Goal: Task Accomplishment & Management: Use online tool/utility

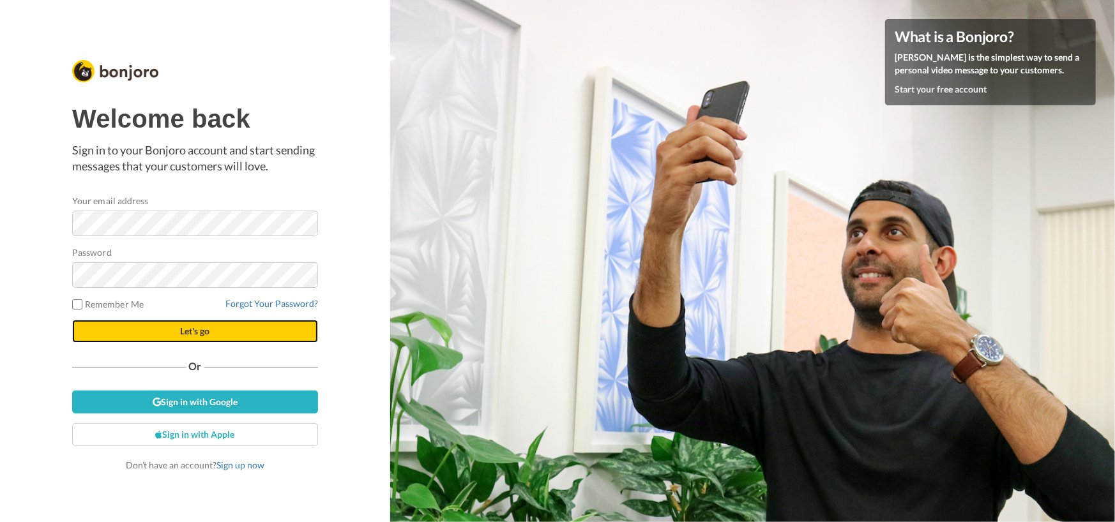
click at [185, 336] on span "Let's go" at bounding box center [195, 331] width 29 height 11
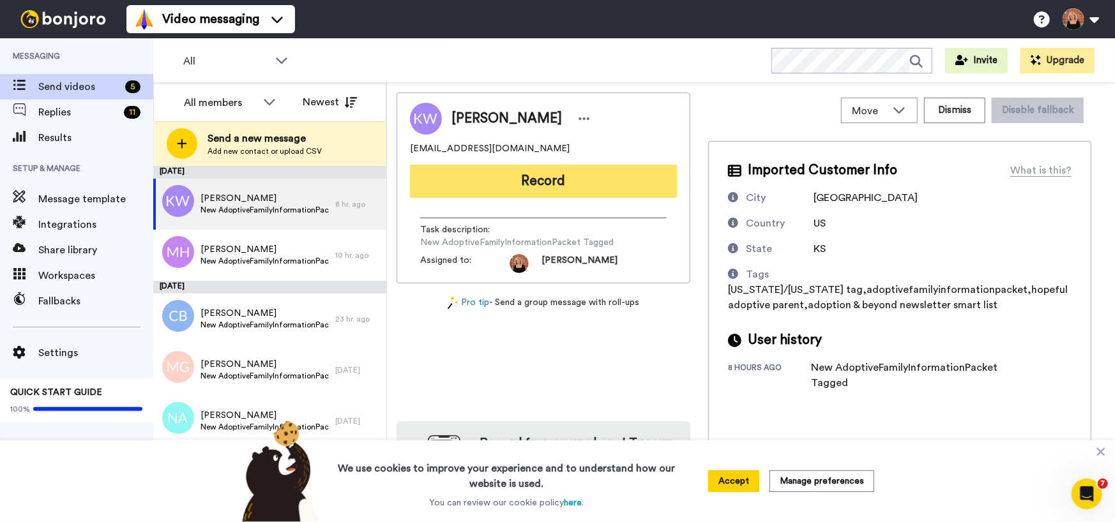
click at [572, 177] on button "Record" at bounding box center [543, 181] width 267 height 33
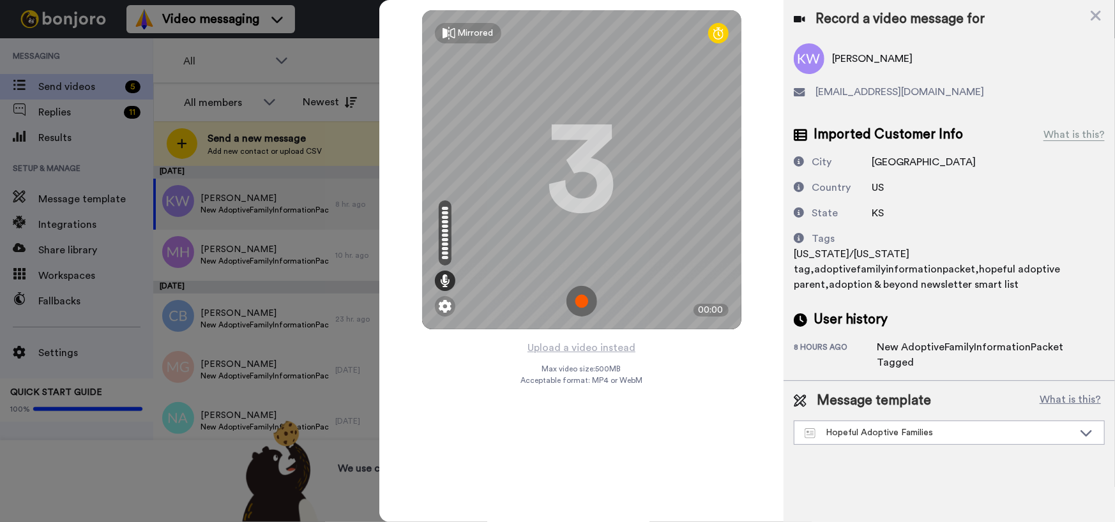
click at [579, 297] on img at bounding box center [581, 301] width 31 height 31
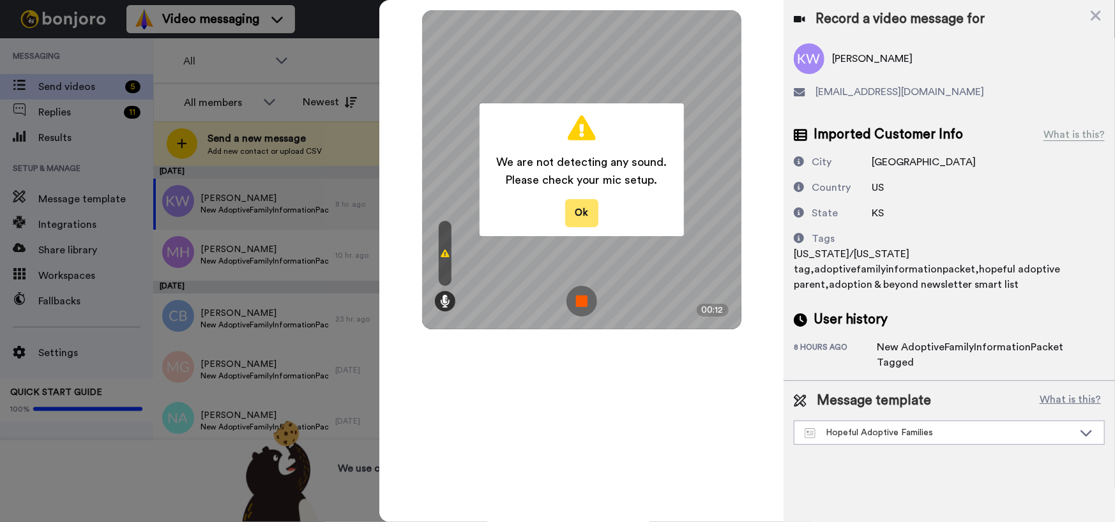
click at [587, 209] on button "Ok" at bounding box center [581, 212] width 33 height 27
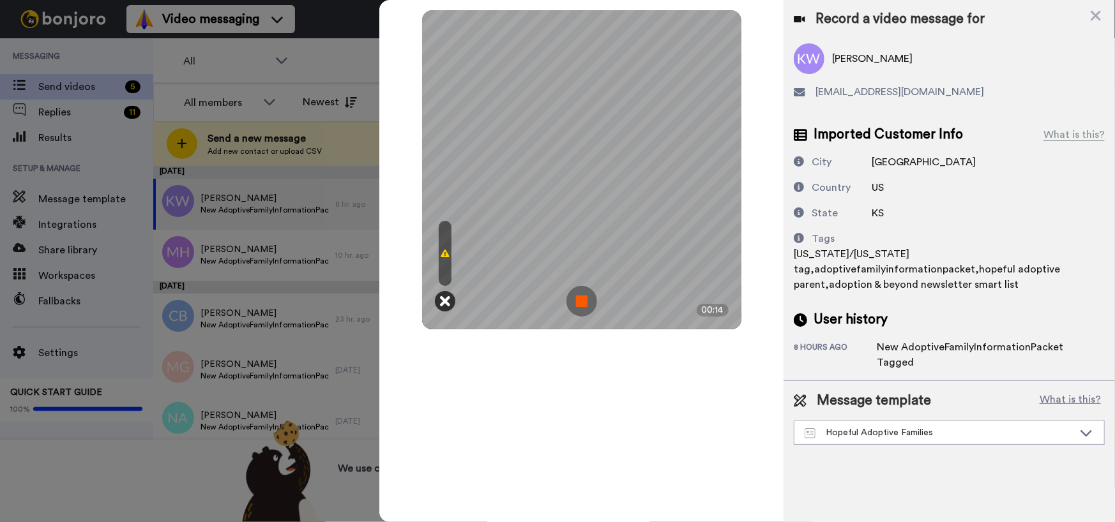
click at [445, 302] on icon at bounding box center [445, 301] width 10 height 13
click at [446, 301] on icon at bounding box center [445, 301] width 10 height 13
click at [447, 258] on icon at bounding box center [444, 253] width 9 height 10
click at [583, 296] on img at bounding box center [581, 301] width 31 height 31
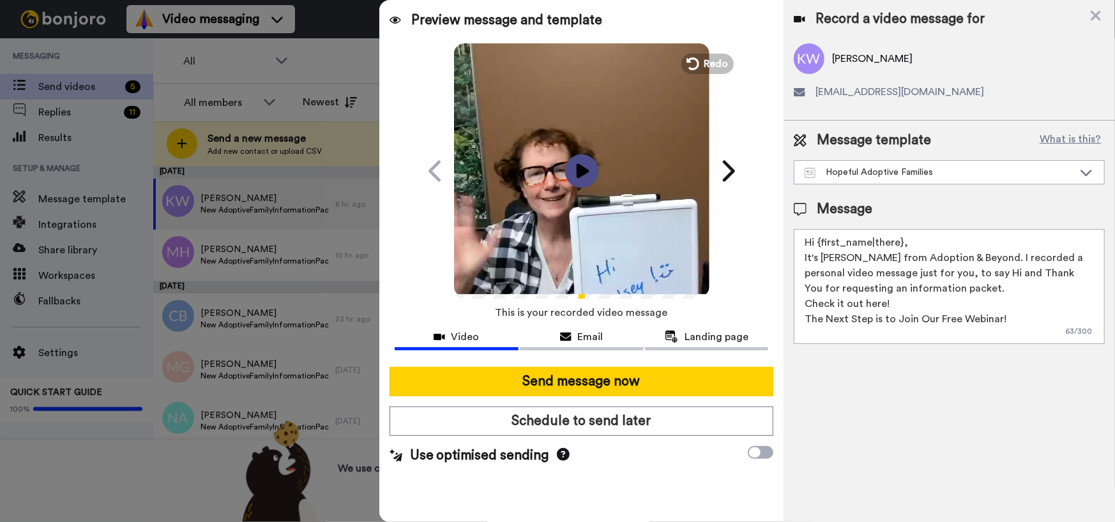
click at [582, 174] on icon "Play/Pause" at bounding box center [581, 170] width 34 height 61
click at [507, 247] on video at bounding box center [581, 168] width 255 height 255
click at [1099, 15] on icon at bounding box center [1095, 16] width 13 height 16
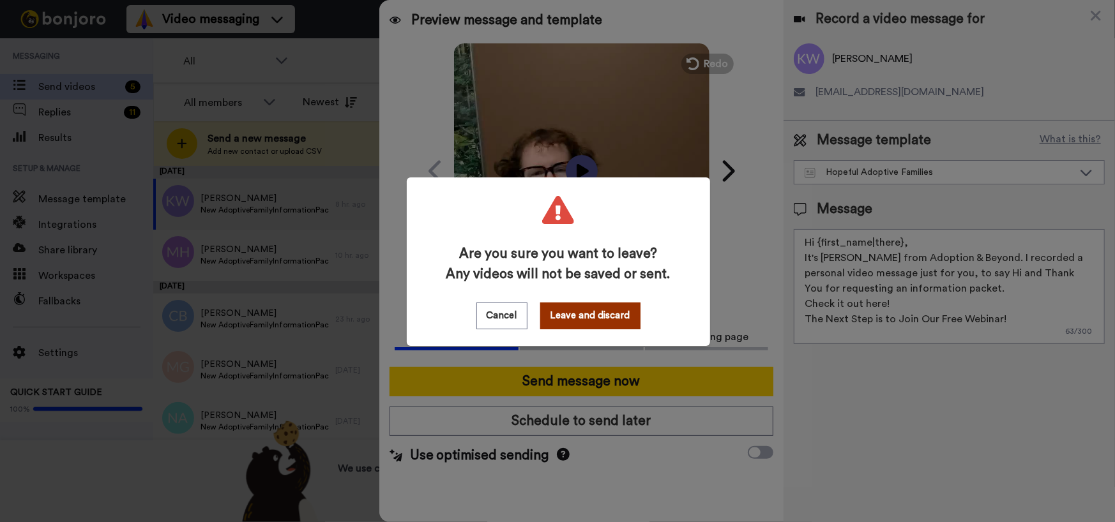
click at [564, 319] on button "Leave and discard" at bounding box center [590, 316] width 100 height 27
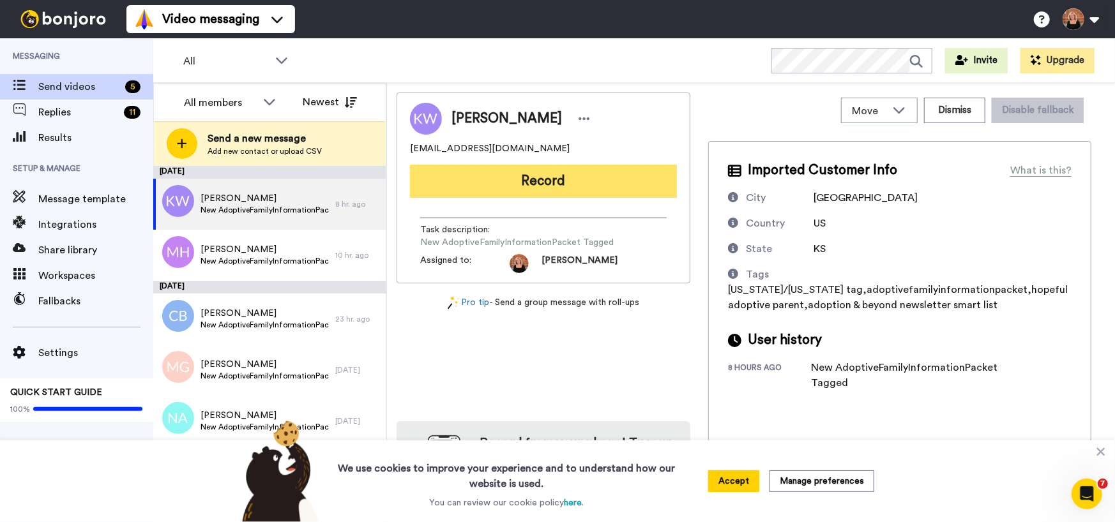
click at [517, 179] on button "Record" at bounding box center [543, 181] width 267 height 33
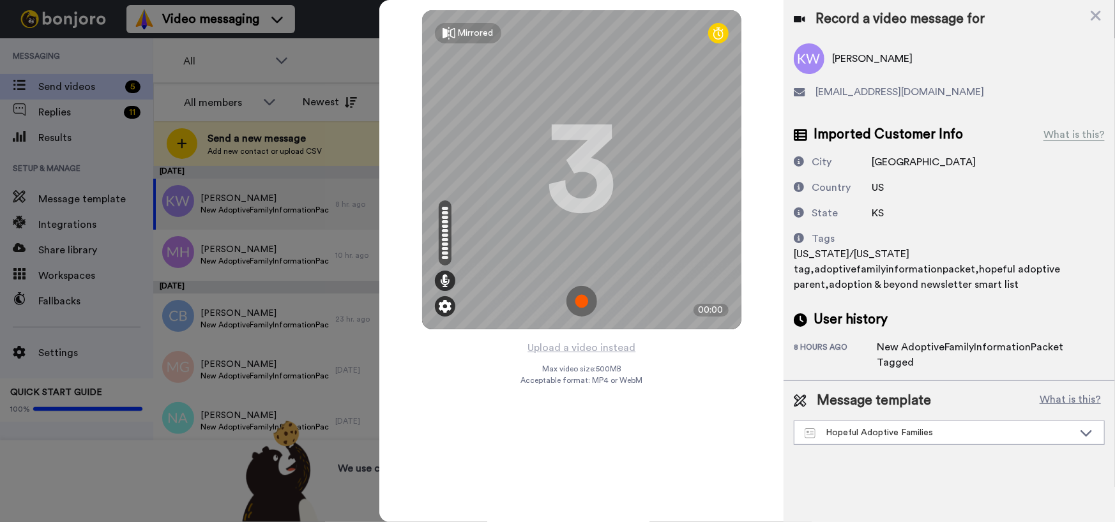
click at [442, 304] on img at bounding box center [445, 306] width 13 height 13
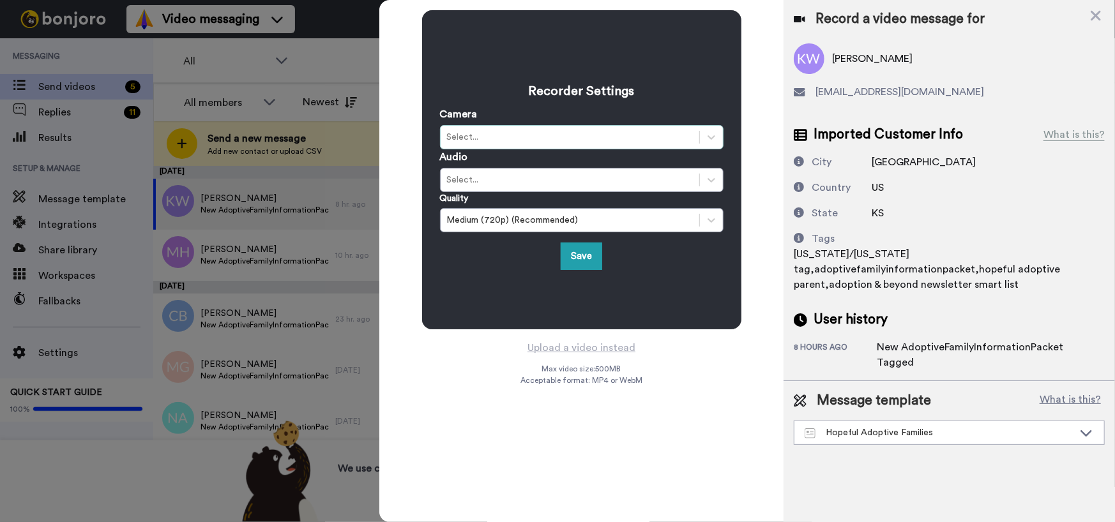
click at [485, 133] on div "Select..." at bounding box center [570, 137] width 246 height 13
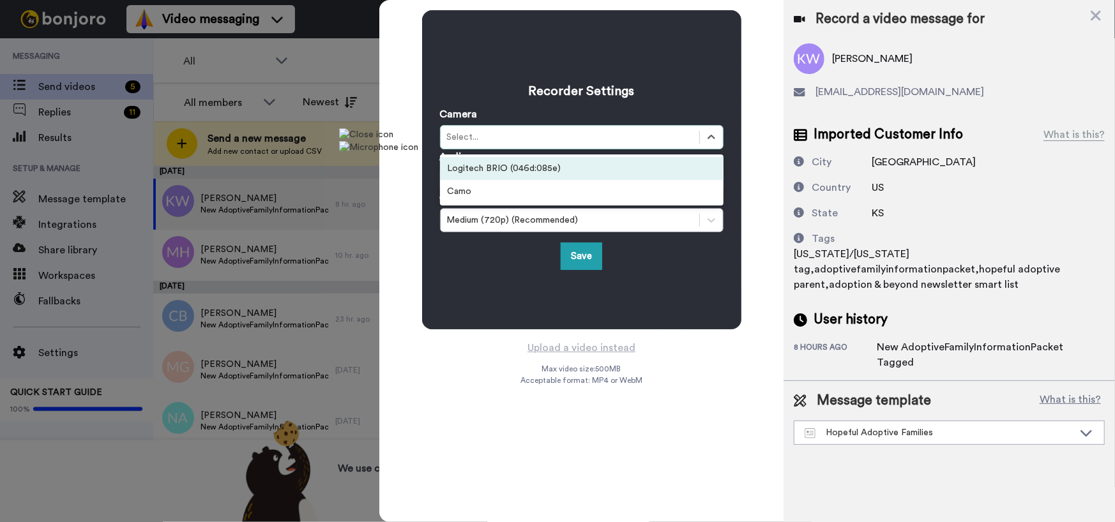
click at [485, 166] on div "Logitech BRIO (046d:085e)" at bounding box center [581, 168] width 283 height 23
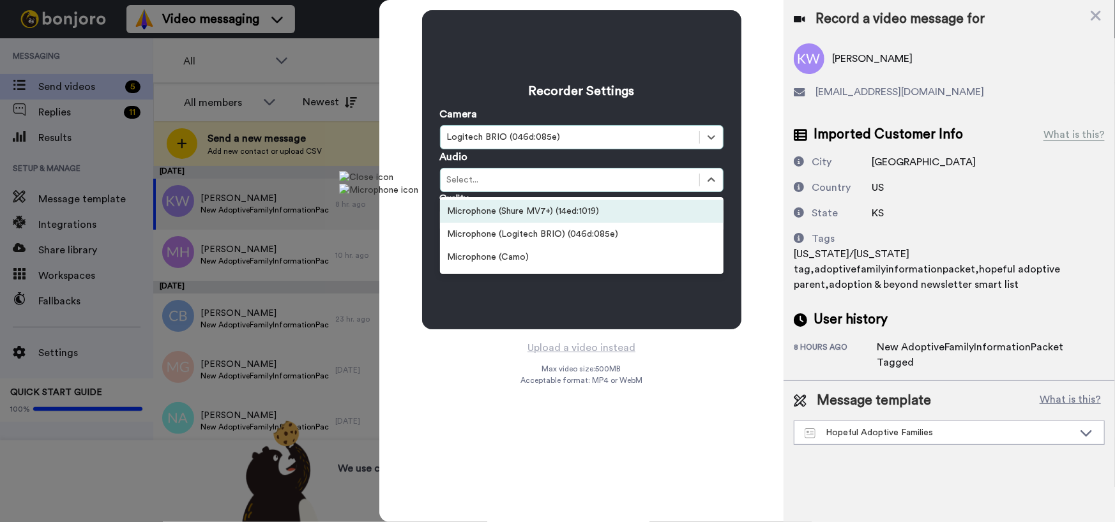
click at [483, 180] on div "Select..." at bounding box center [570, 180] width 246 height 13
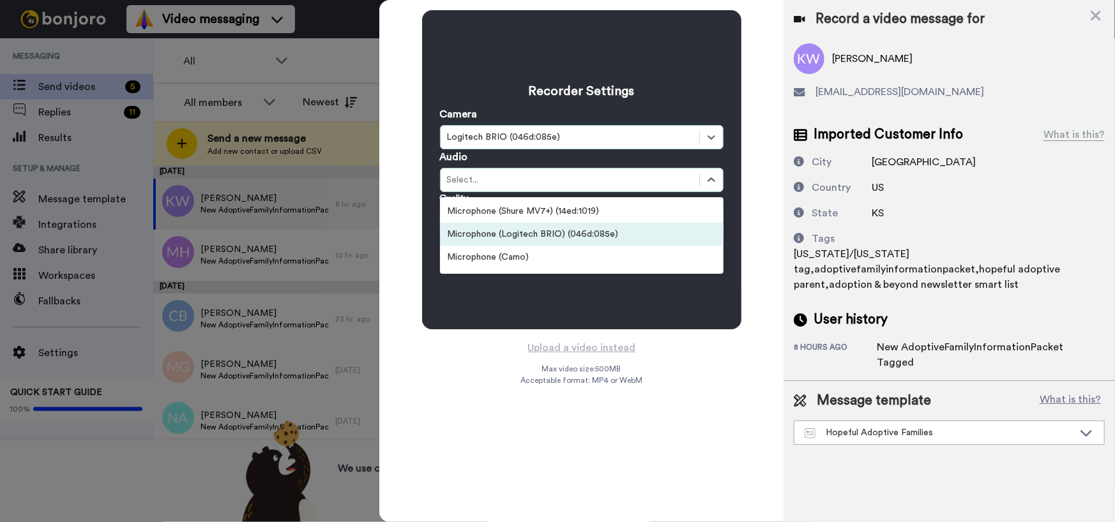
click at [487, 236] on div "Microphone (Logitech BRIO) (046d:085e)" at bounding box center [581, 234] width 283 height 23
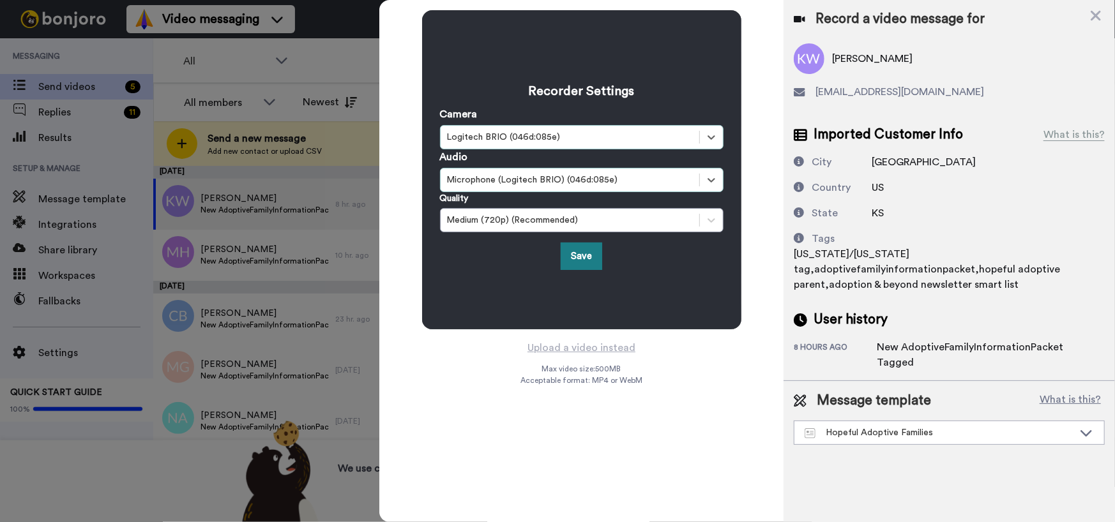
click at [585, 259] on button "Save" at bounding box center [580, 256] width 41 height 27
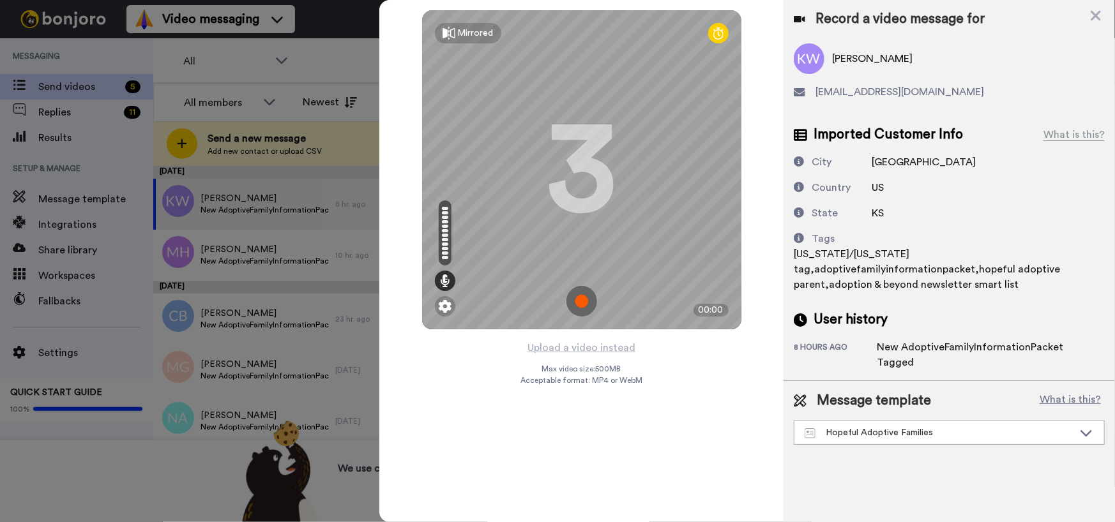
click at [582, 304] on img at bounding box center [581, 301] width 31 height 31
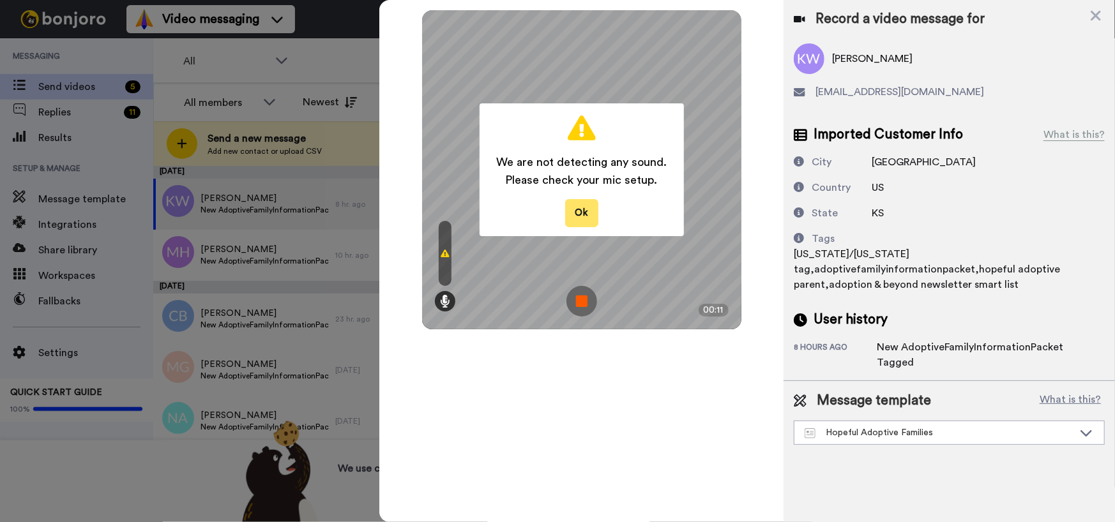
click at [586, 218] on button "Ok" at bounding box center [581, 212] width 33 height 27
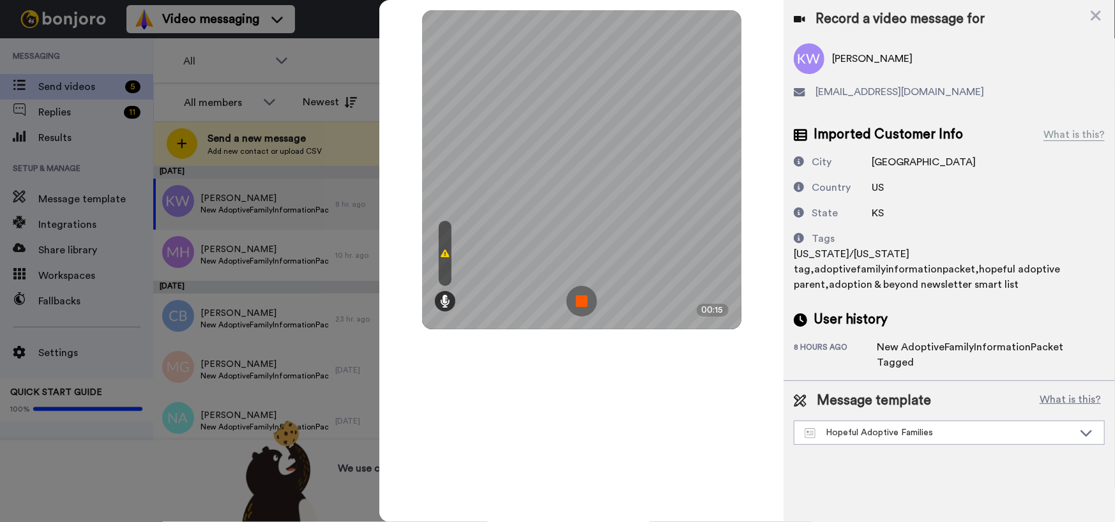
click at [447, 252] on icon at bounding box center [444, 253] width 9 height 10
click at [582, 297] on img at bounding box center [581, 301] width 31 height 31
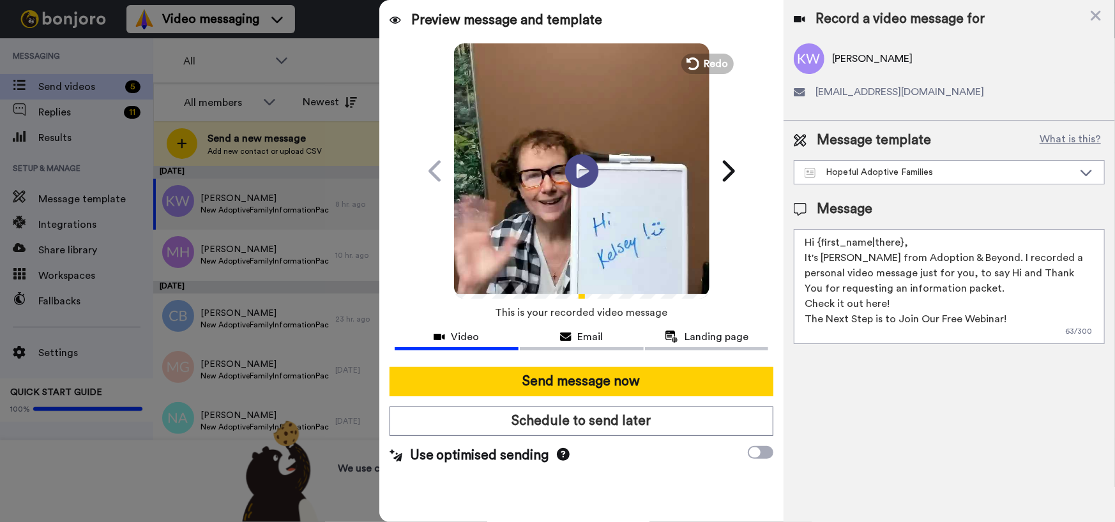
click at [585, 172] on icon "Play/Pause" at bounding box center [581, 170] width 34 height 61
click at [469, 342] on span "Video" at bounding box center [465, 336] width 28 height 15
click at [582, 338] on span "Email" at bounding box center [591, 336] width 26 height 15
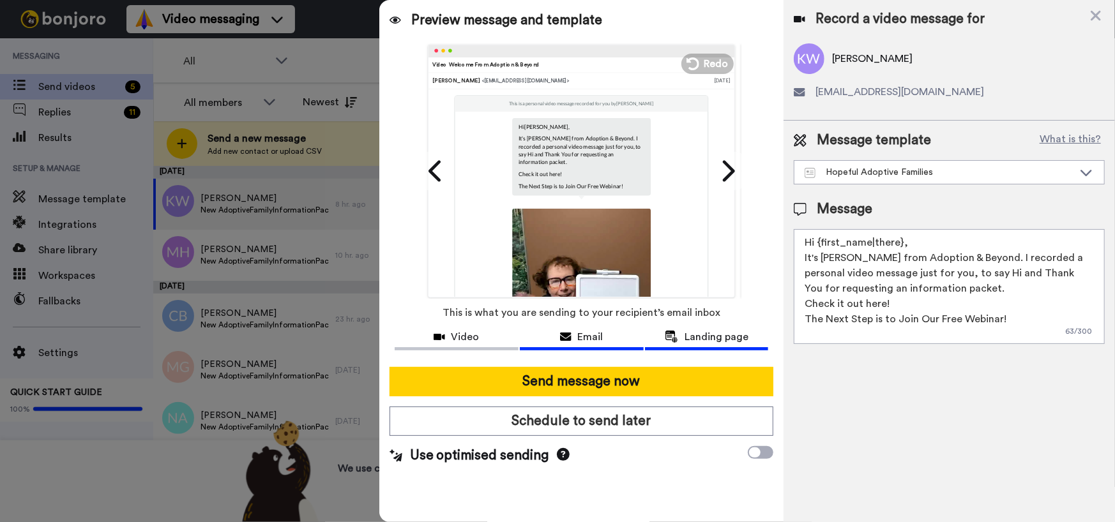
click at [709, 336] on span "Landing page" at bounding box center [716, 336] width 64 height 15
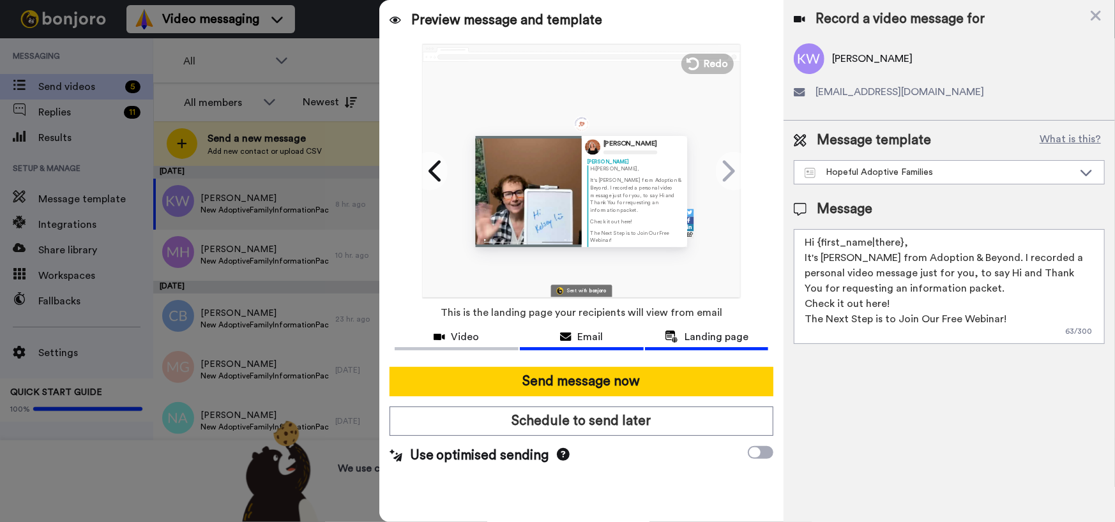
click at [593, 345] on button "Email" at bounding box center [582, 339] width 124 height 24
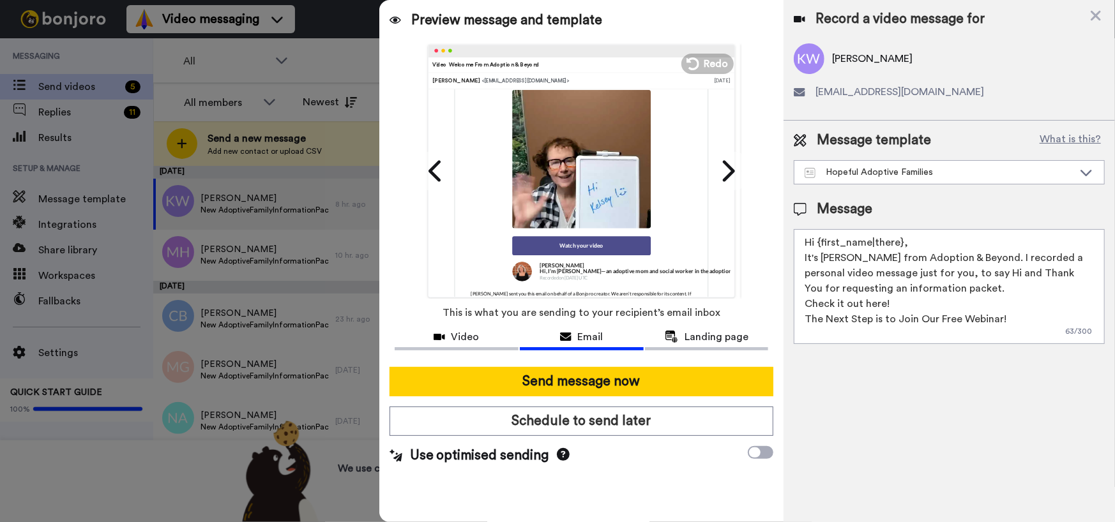
scroll to position [231, 0]
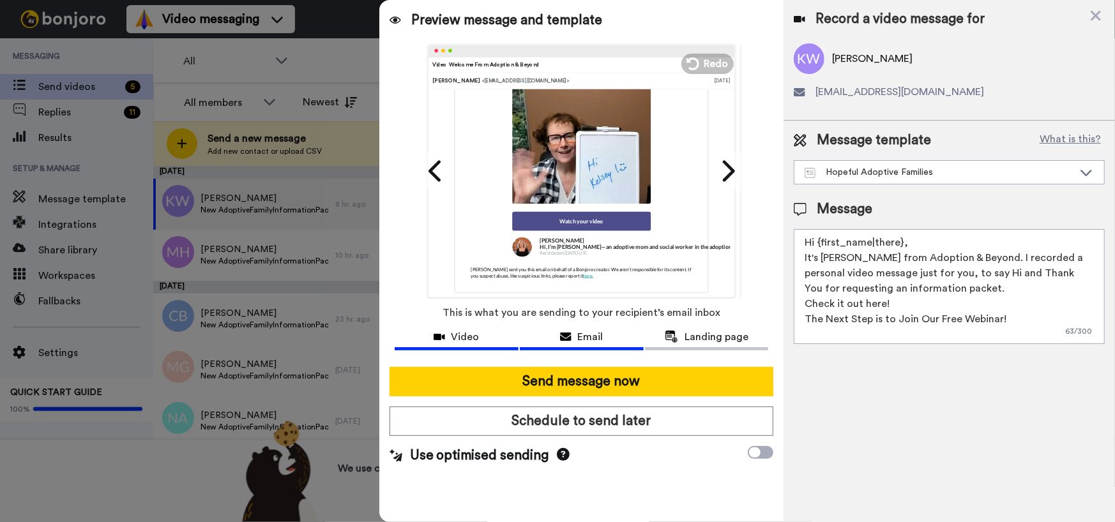
click at [480, 338] on div "Video" at bounding box center [457, 336] width 124 height 15
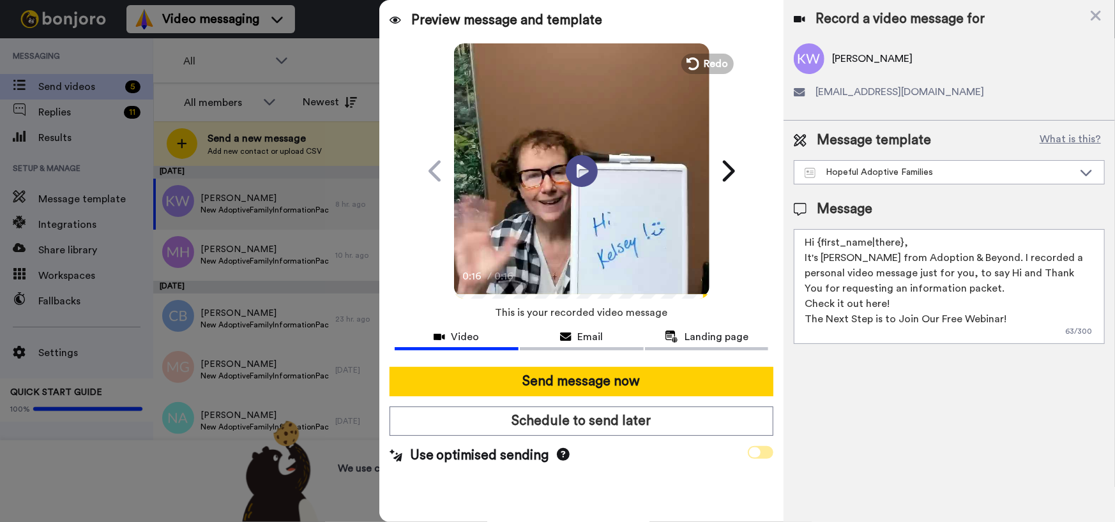
click at [766, 451] on span at bounding box center [761, 452] width 26 height 13
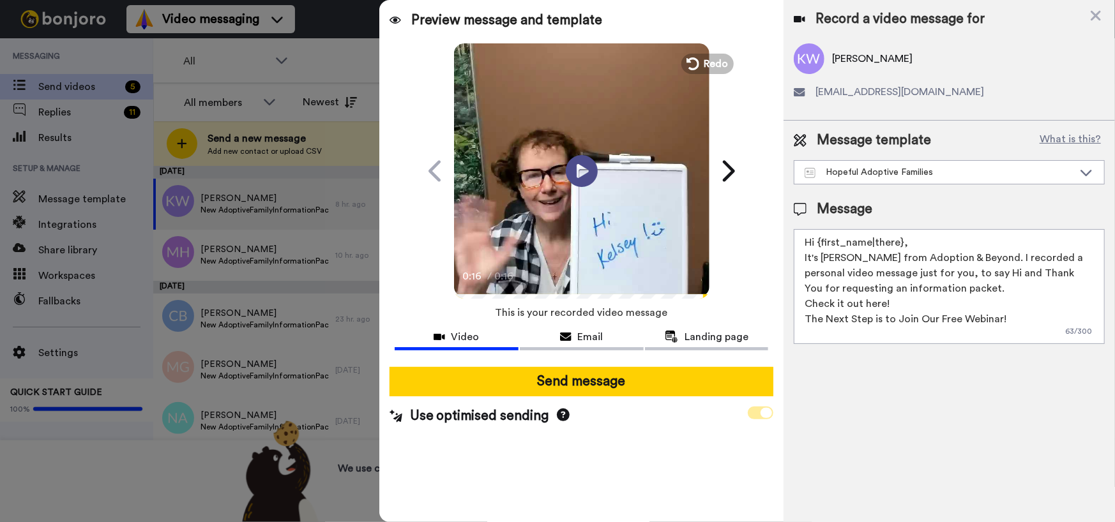
click at [755, 416] on span at bounding box center [761, 413] width 26 height 13
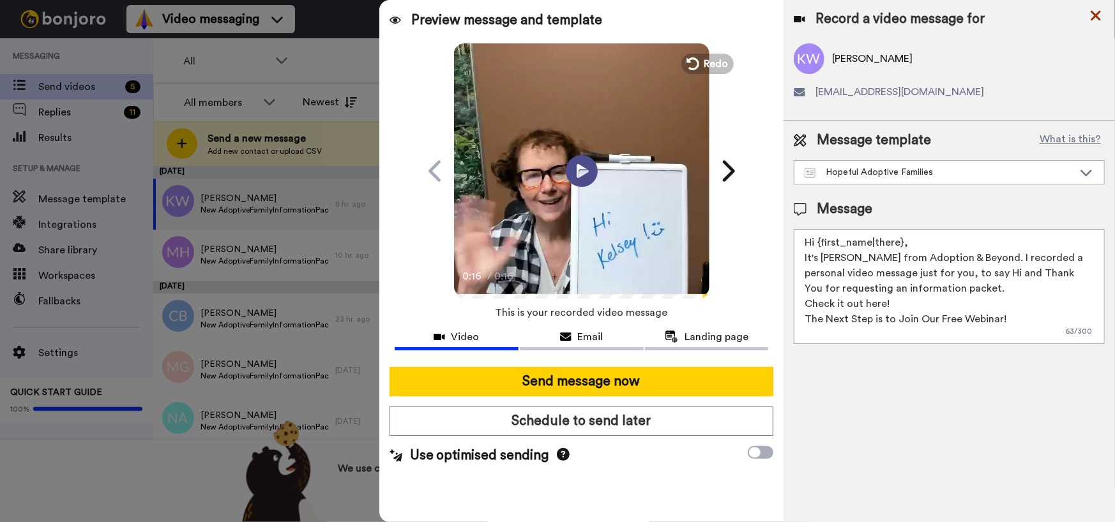
click at [1096, 11] on icon at bounding box center [1095, 16] width 13 height 16
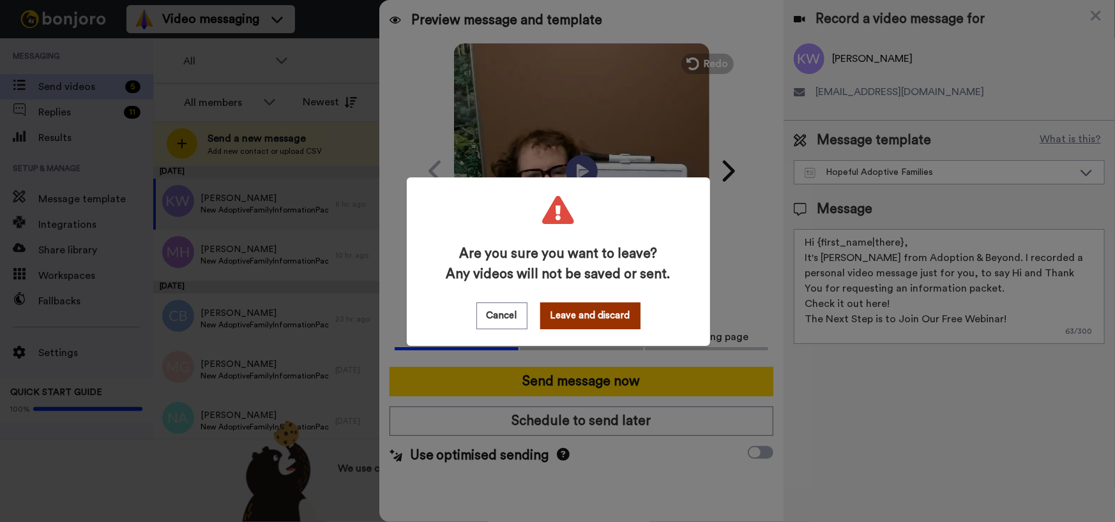
click at [568, 317] on button "Leave and discard" at bounding box center [590, 316] width 100 height 27
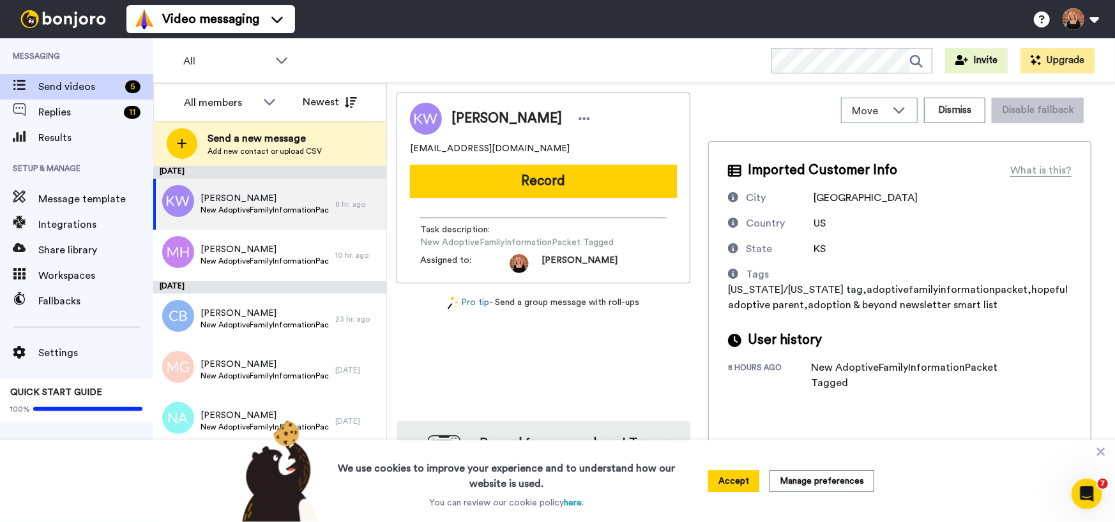
scroll to position [0, 0]
click at [592, 169] on button "Record" at bounding box center [543, 181] width 267 height 33
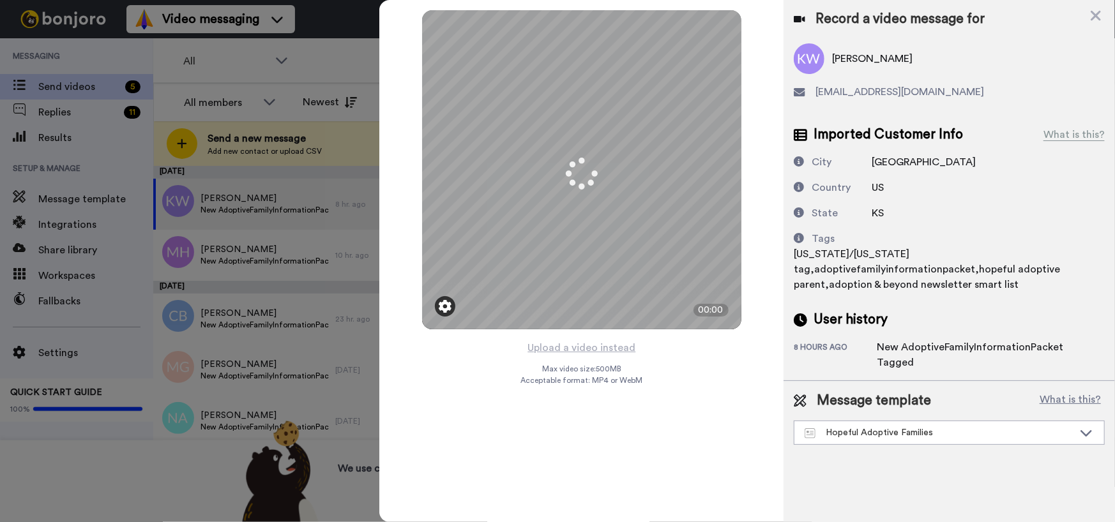
click at [442, 304] on img at bounding box center [445, 306] width 13 height 13
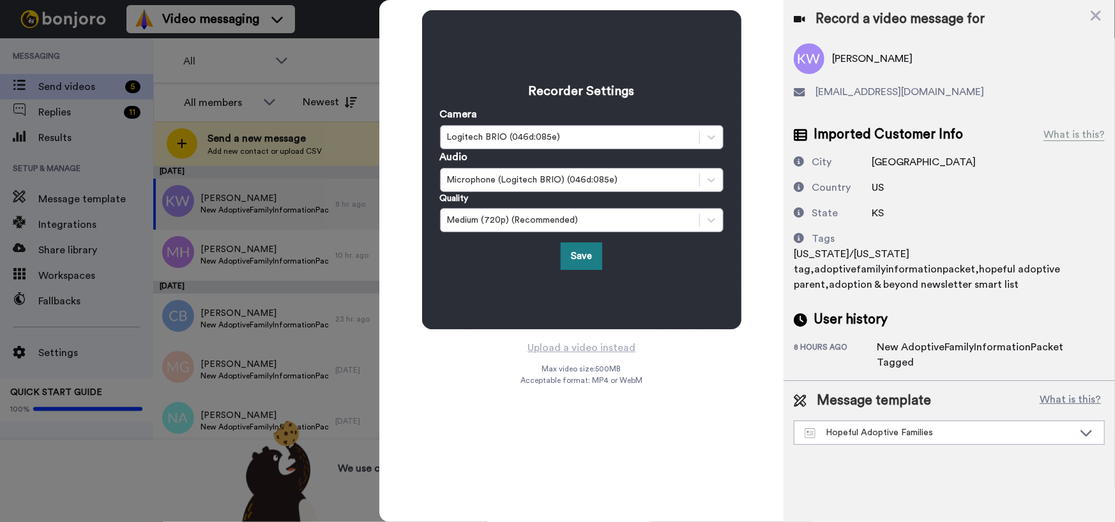
click at [580, 254] on button "Save" at bounding box center [580, 256] width 41 height 27
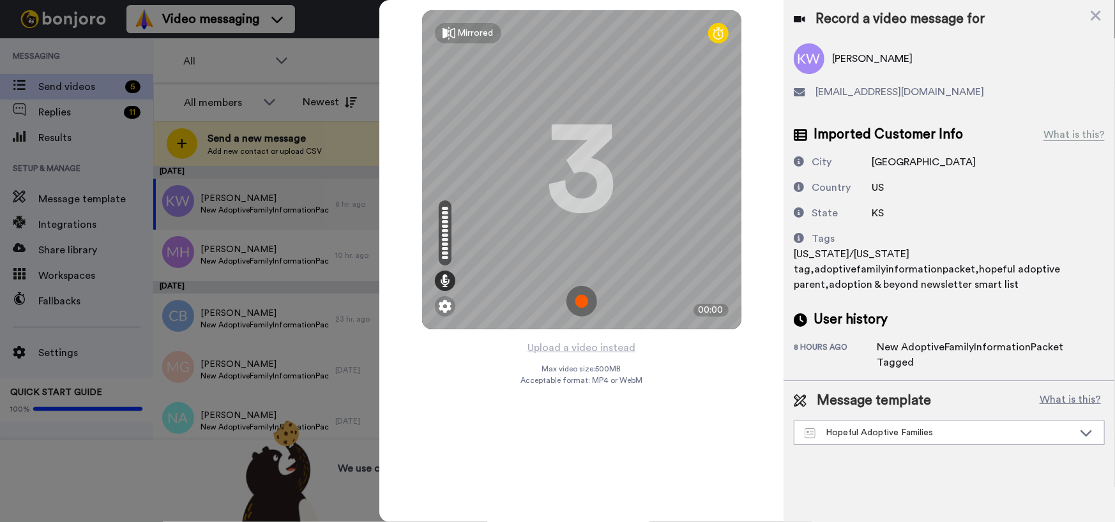
click at [580, 302] on img at bounding box center [581, 301] width 31 height 31
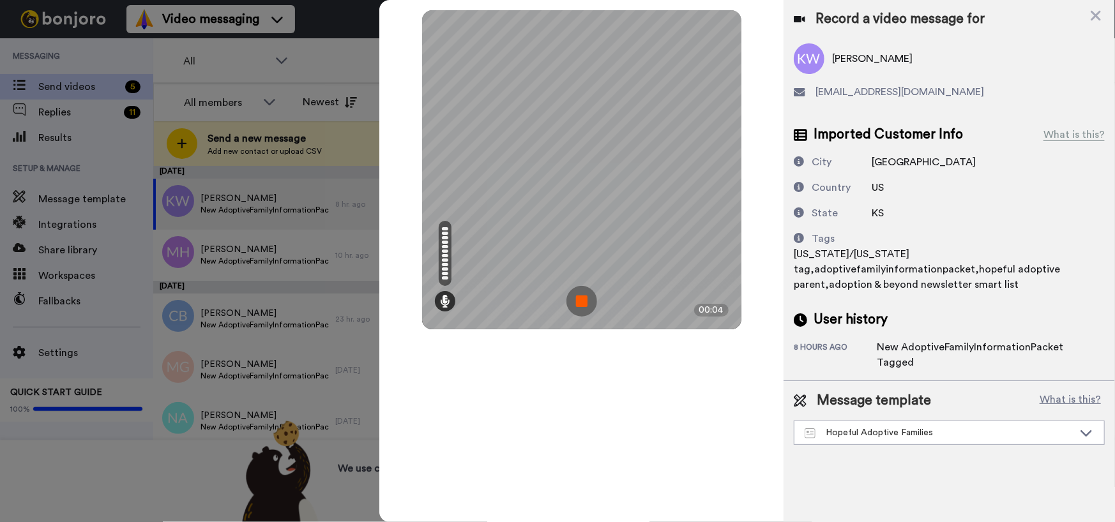
click at [584, 301] on img at bounding box center [581, 301] width 31 height 31
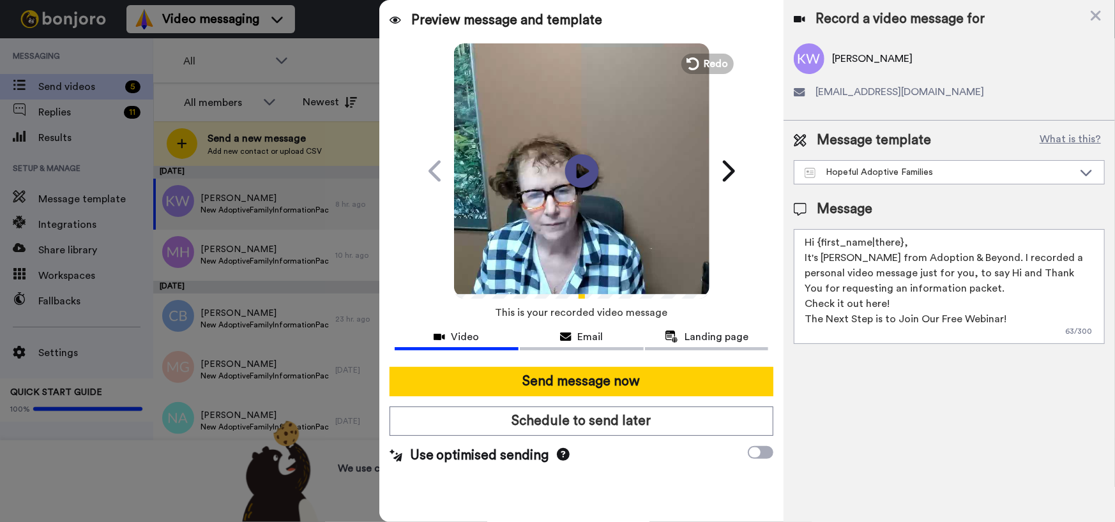
click at [582, 172] on icon "Play/Pause" at bounding box center [581, 170] width 34 height 61
click at [1096, 17] on icon at bounding box center [1095, 16] width 10 height 10
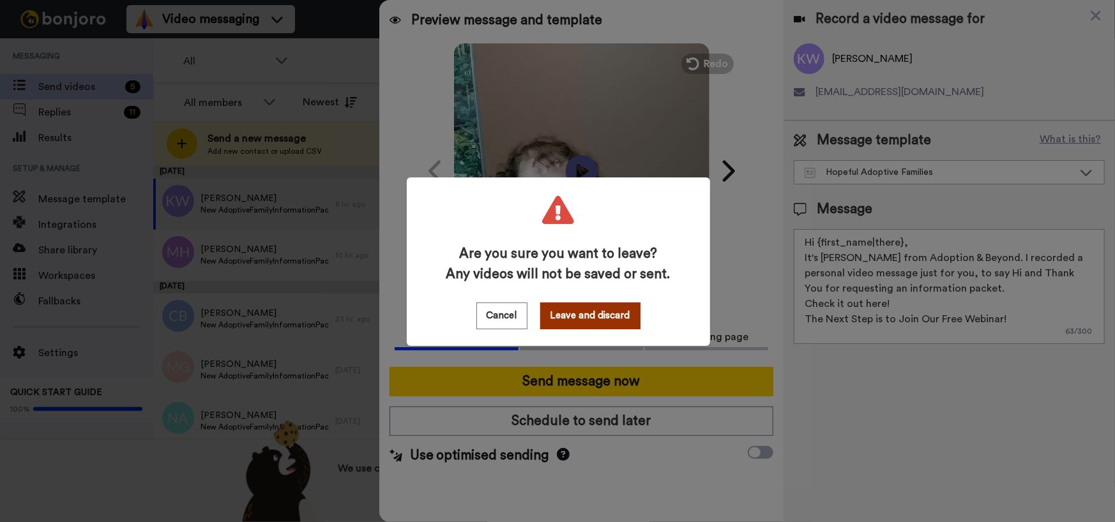
click at [578, 316] on button "Leave and discard" at bounding box center [590, 316] width 100 height 27
